Goal: Task Accomplishment & Management: Use online tool/utility

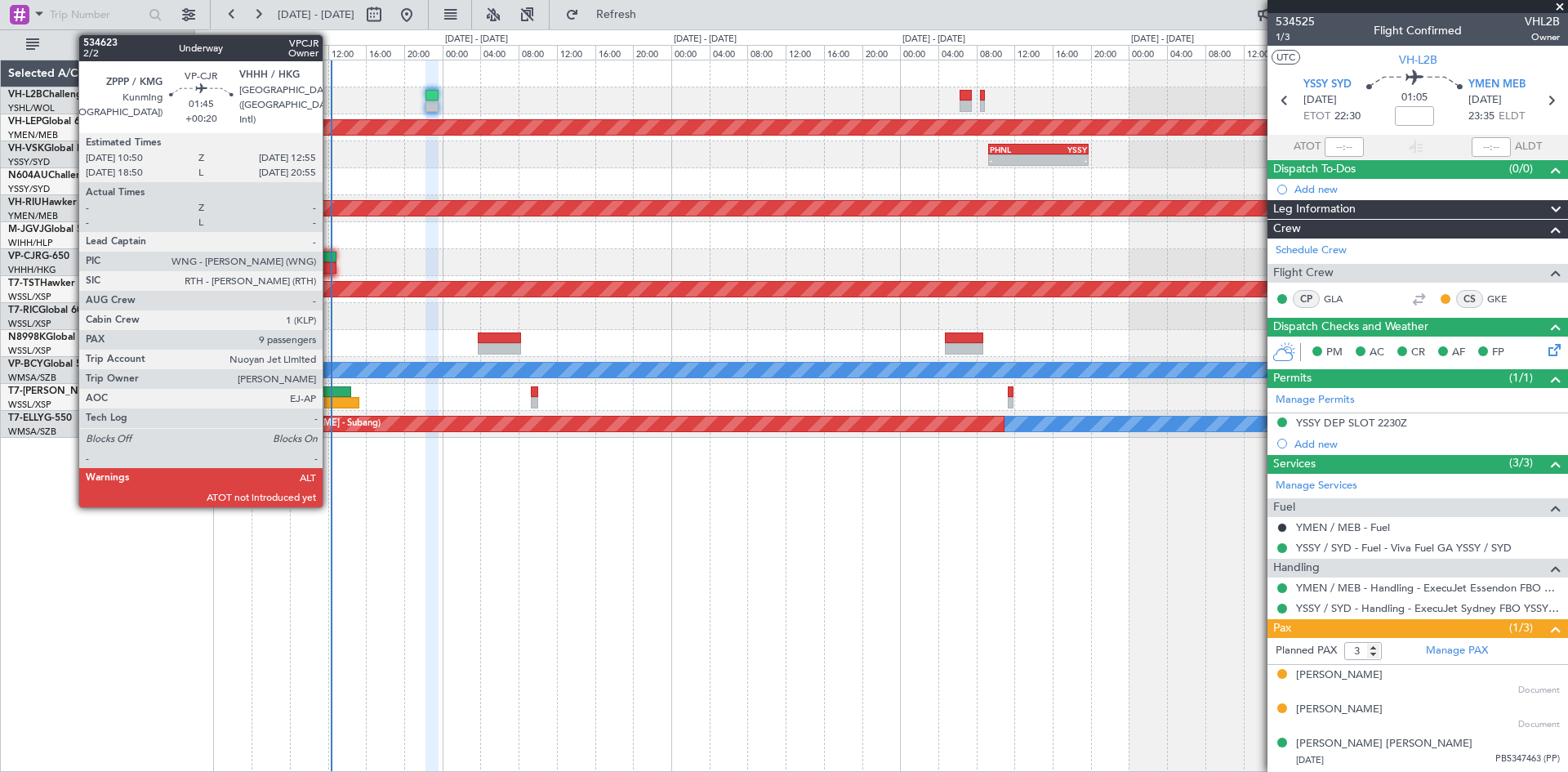
click at [329, 264] on div at bounding box center [325, 268] width 21 height 12
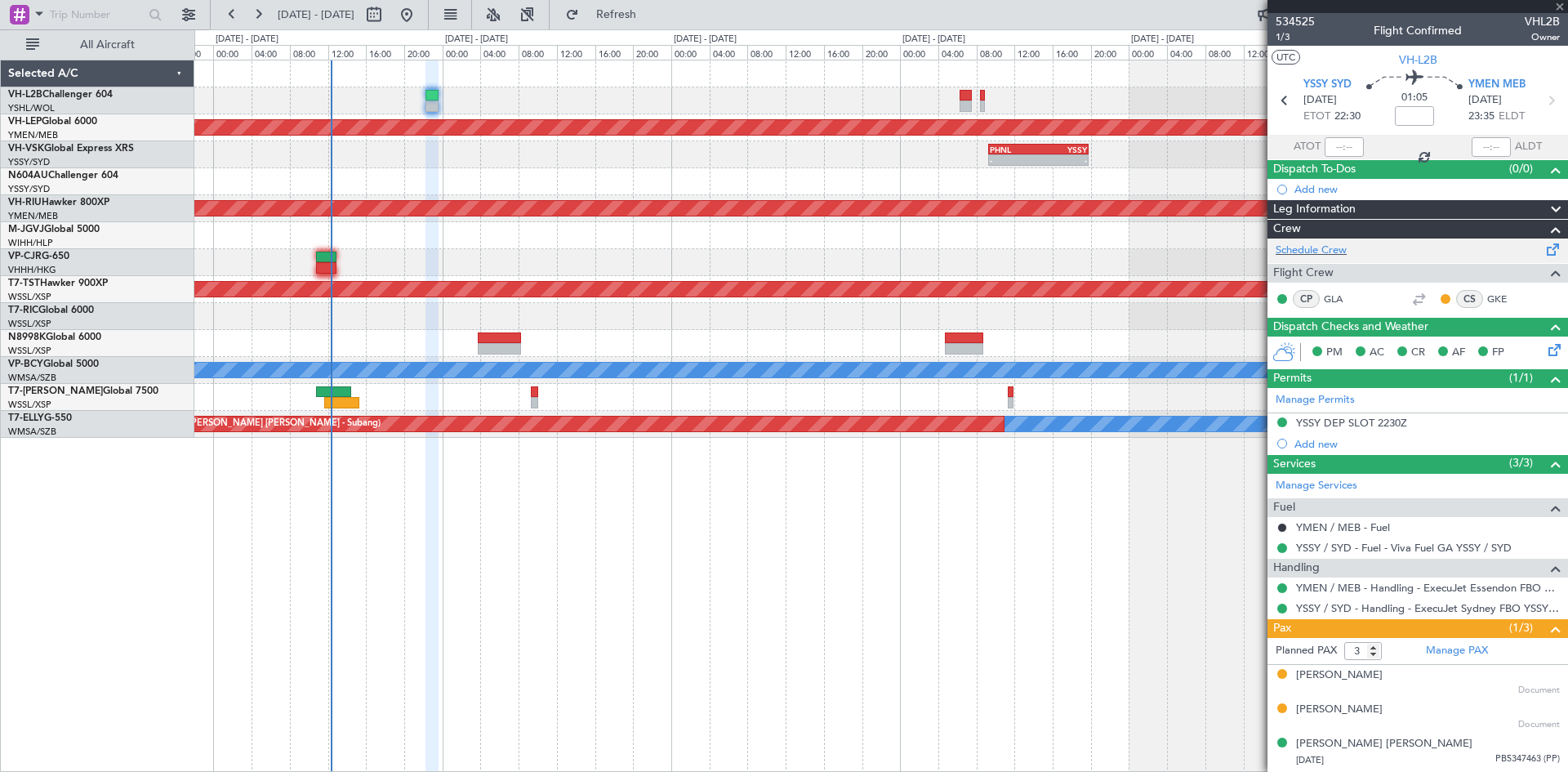
type input "+00:20"
type input "9"
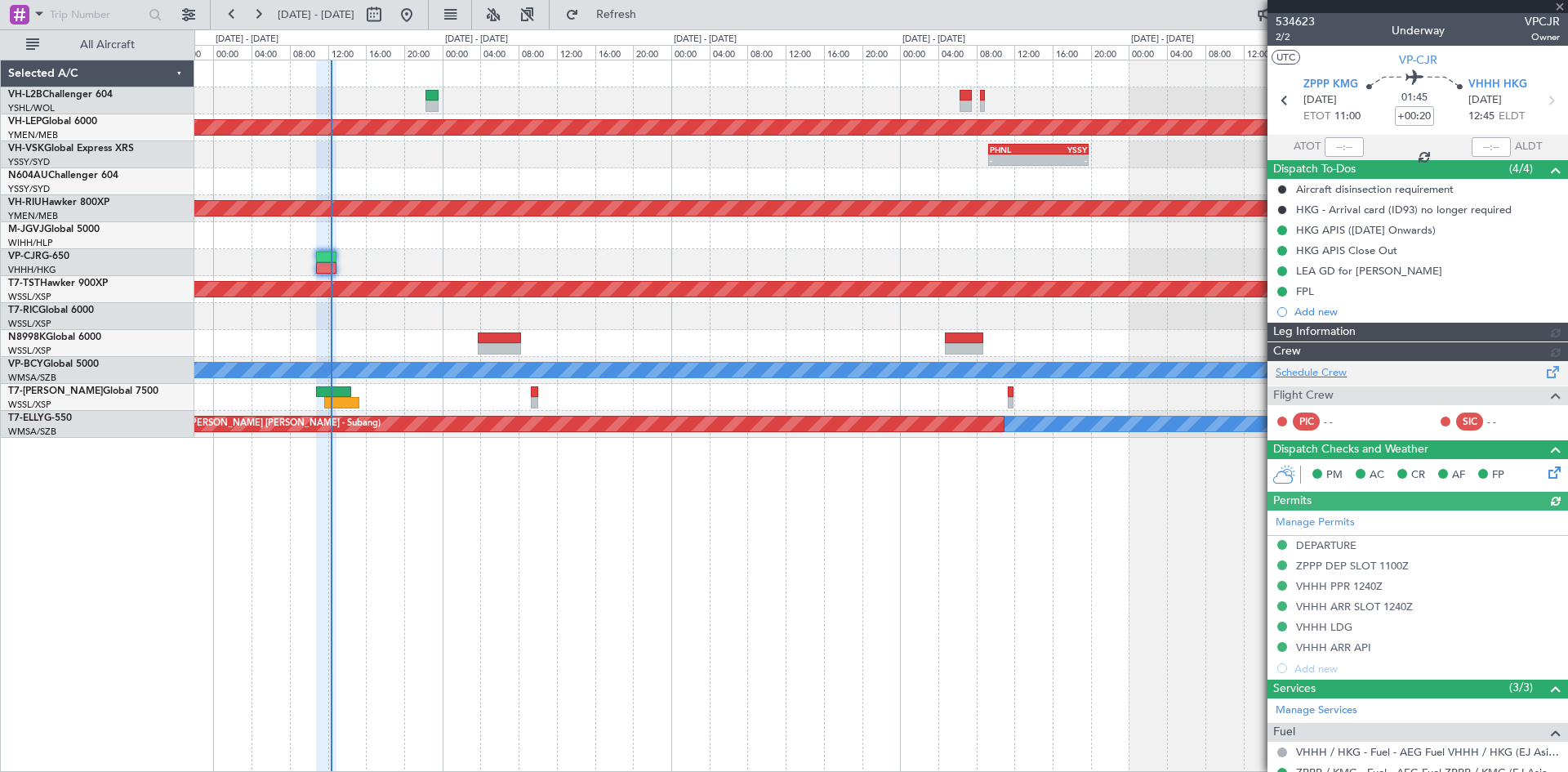
type input "[PERSON_NAME] (EYU)"
type input "F0181"
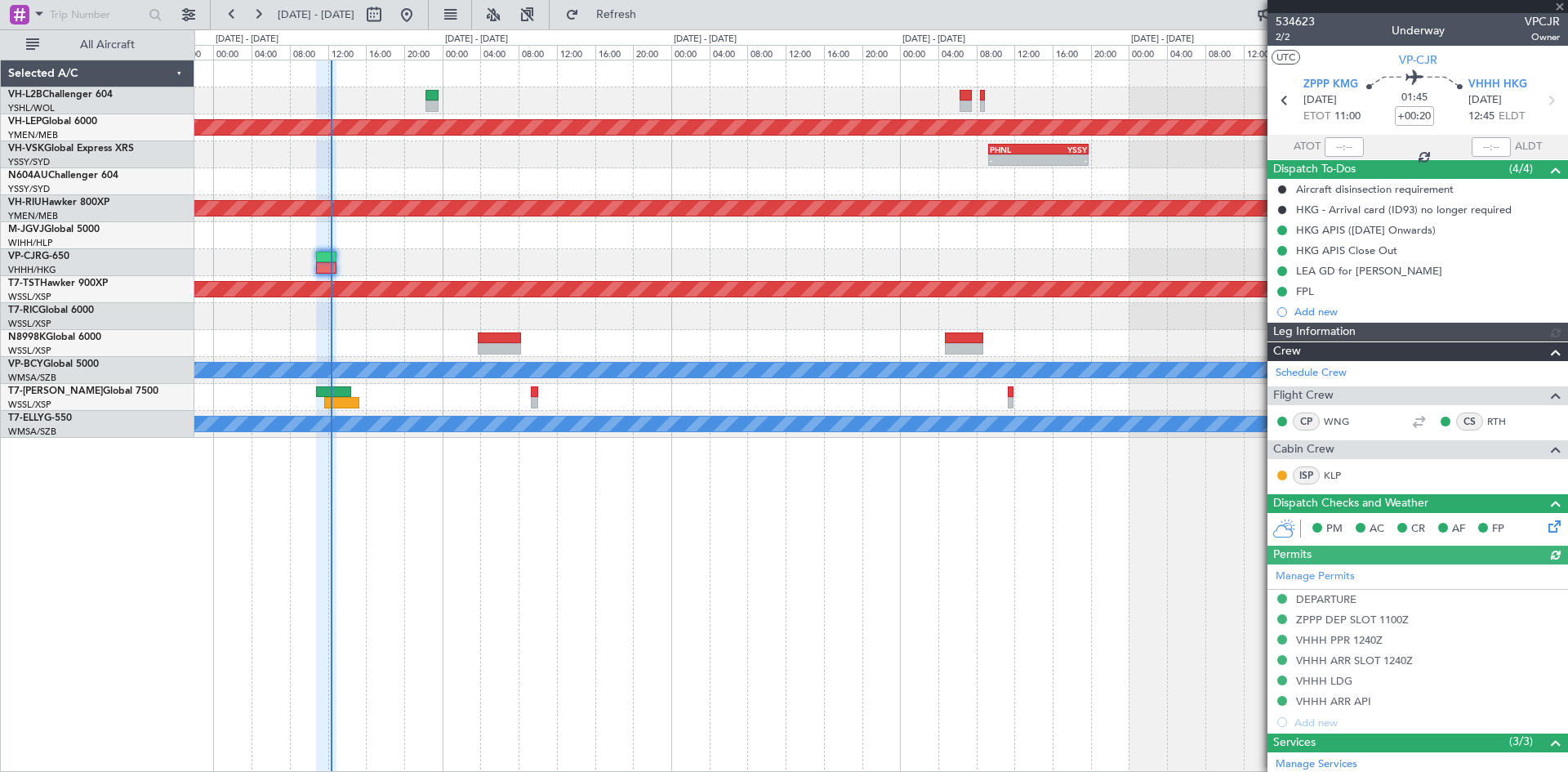
type input "[PERSON_NAME] (EYU)"
type input "F0181"
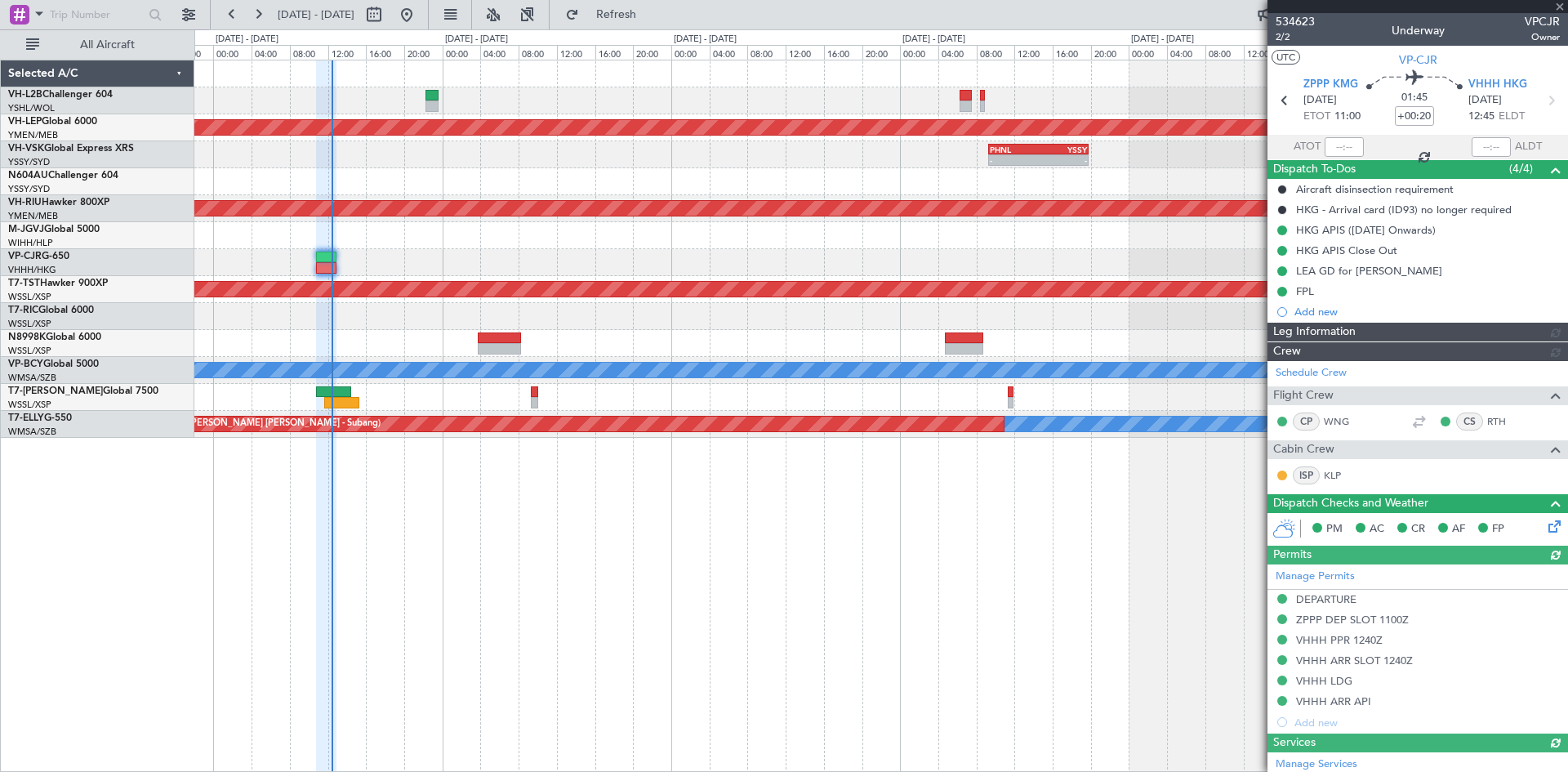
type input "[PERSON_NAME] (EYU)"
type input "F0181"
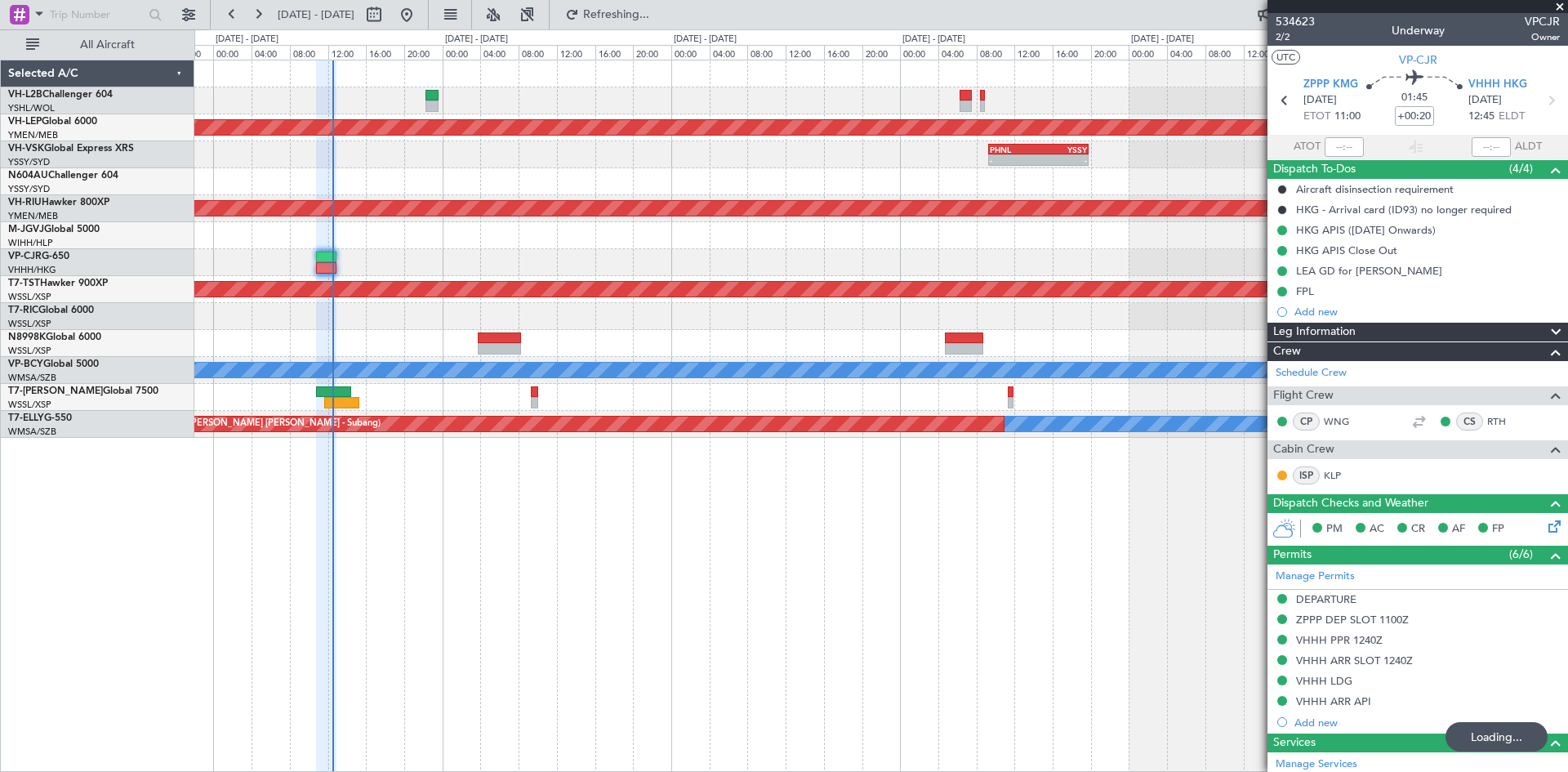
type input "12:27"
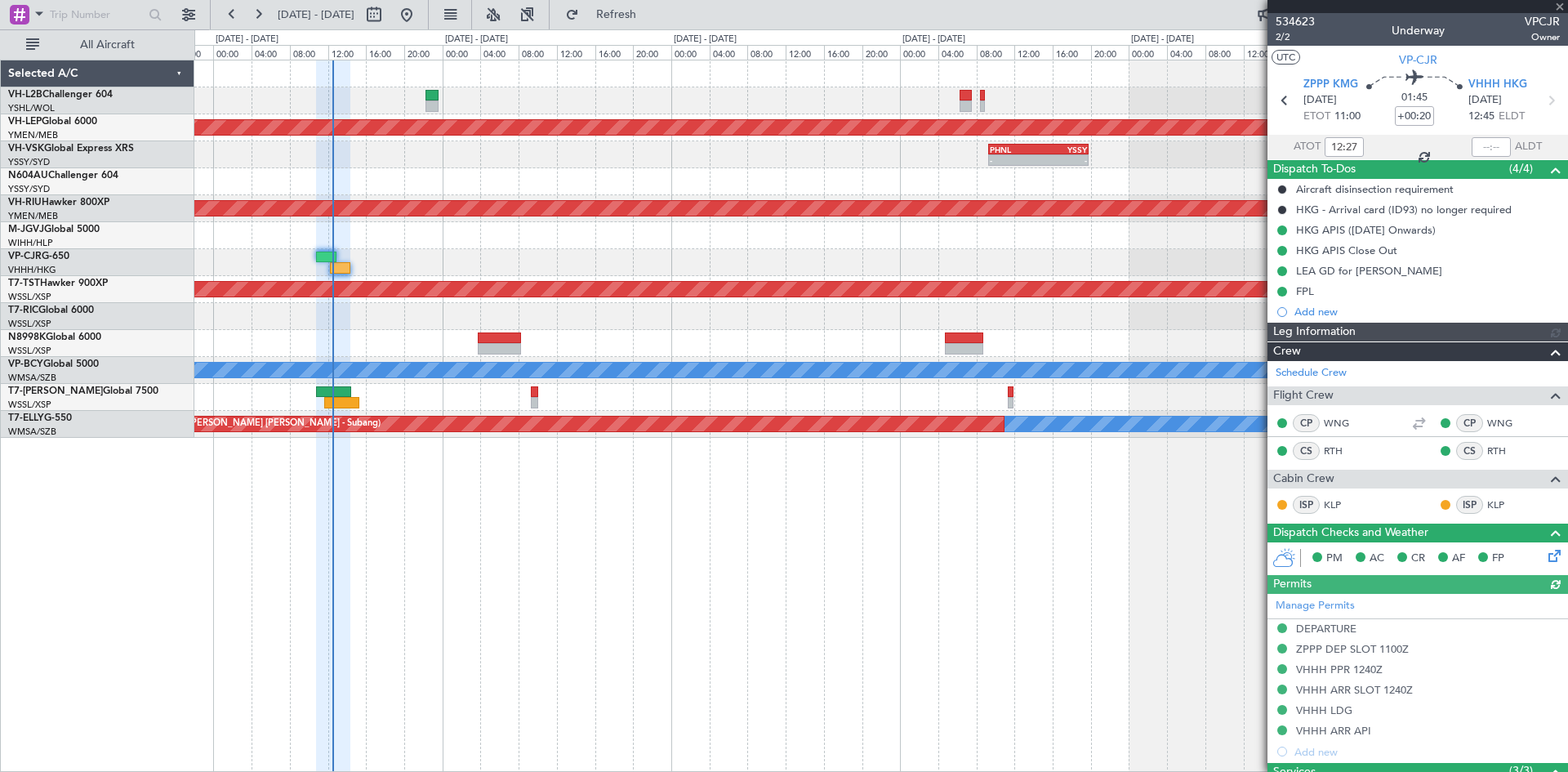
type input "[PERSON_NAME] (EYU)"
type input "F0181"
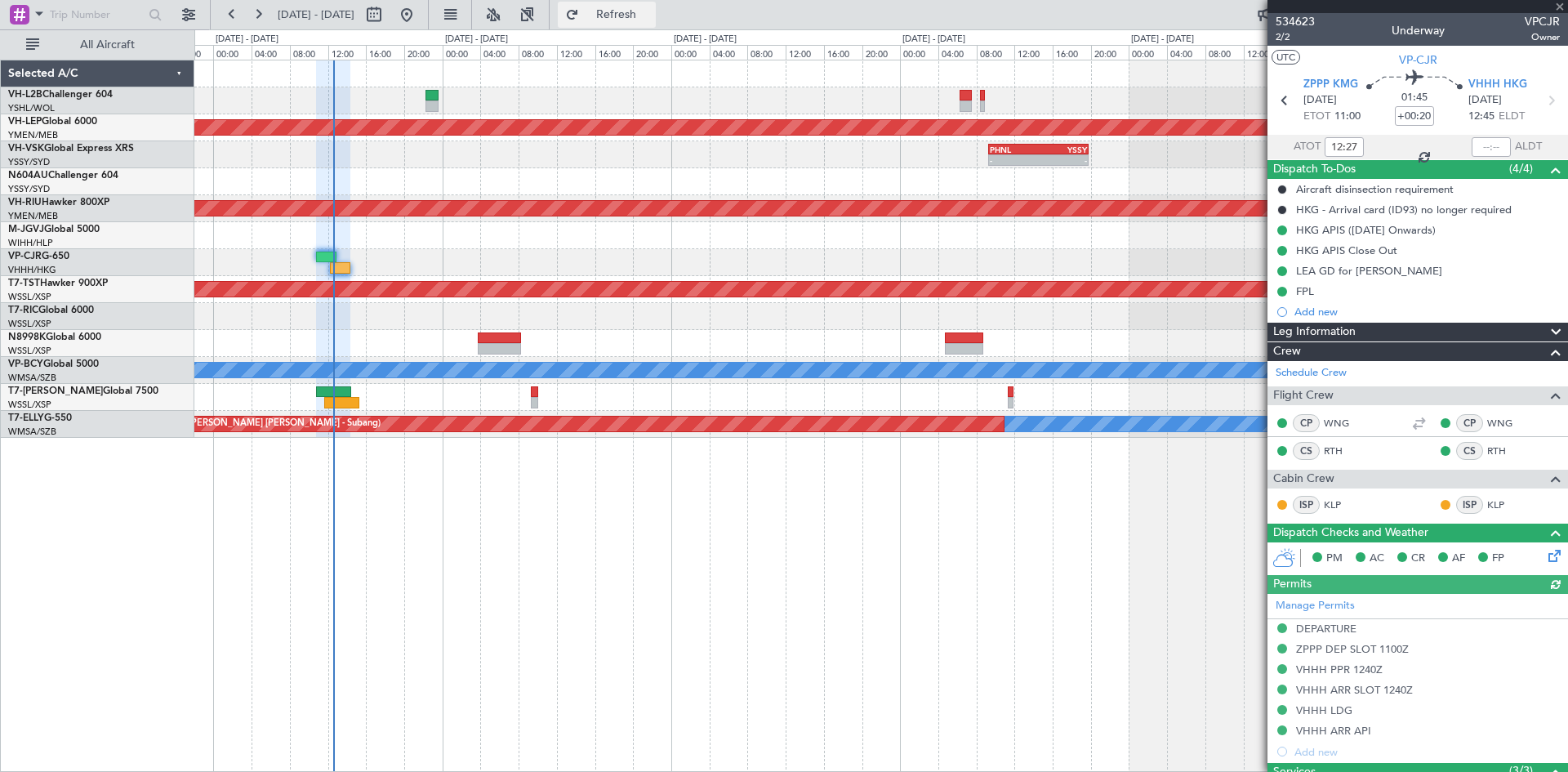
type input "[PERSON_NAME] (EYU)"
type input "F0181"
type input "[PERSON_NAME] (EYU)"
type input "F0181"
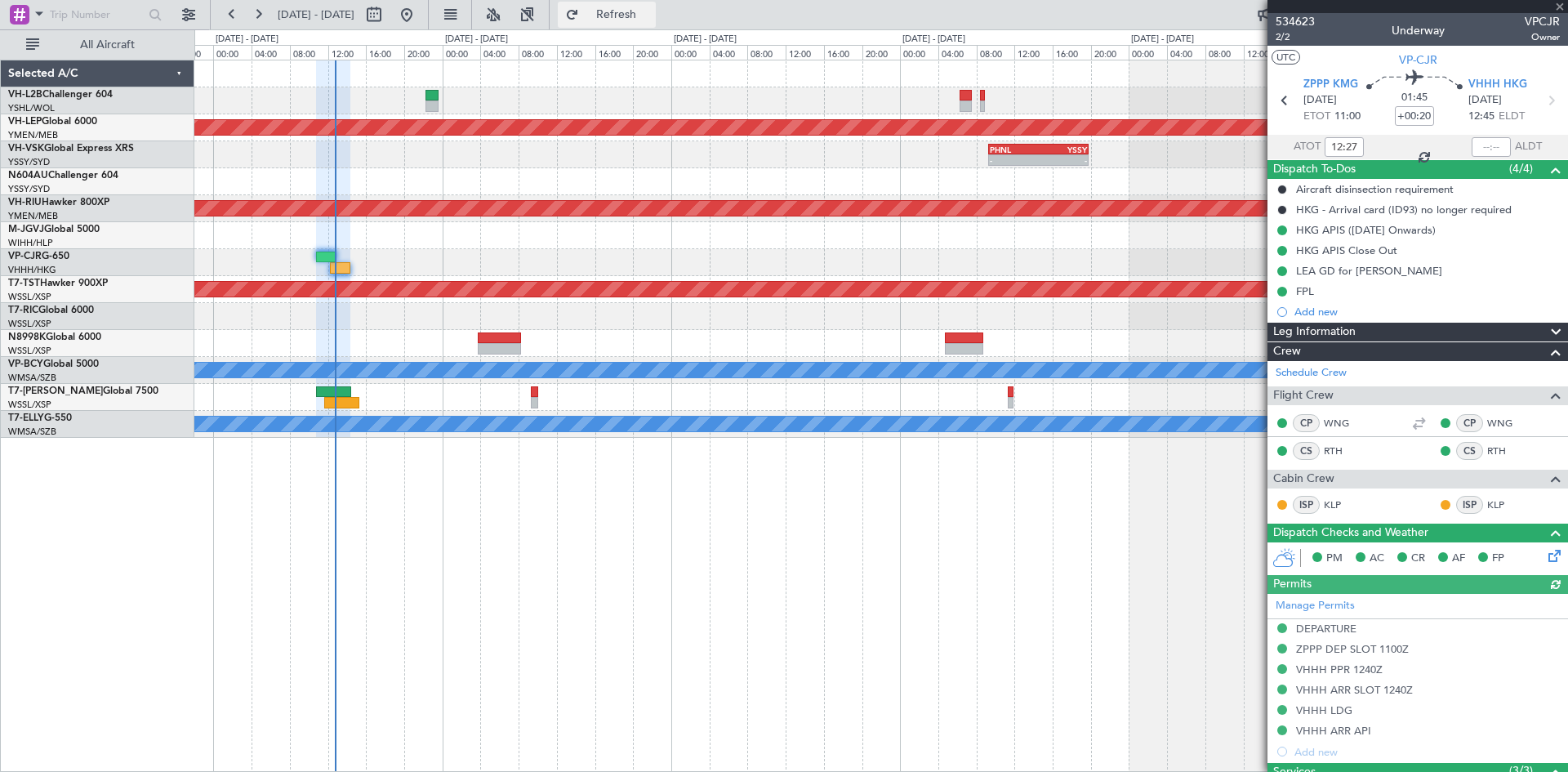
type input "[PERSON_NAME] (EYU)"
type input "F0181"
